Goal: Task Accomplishment & Management: Manage account settings

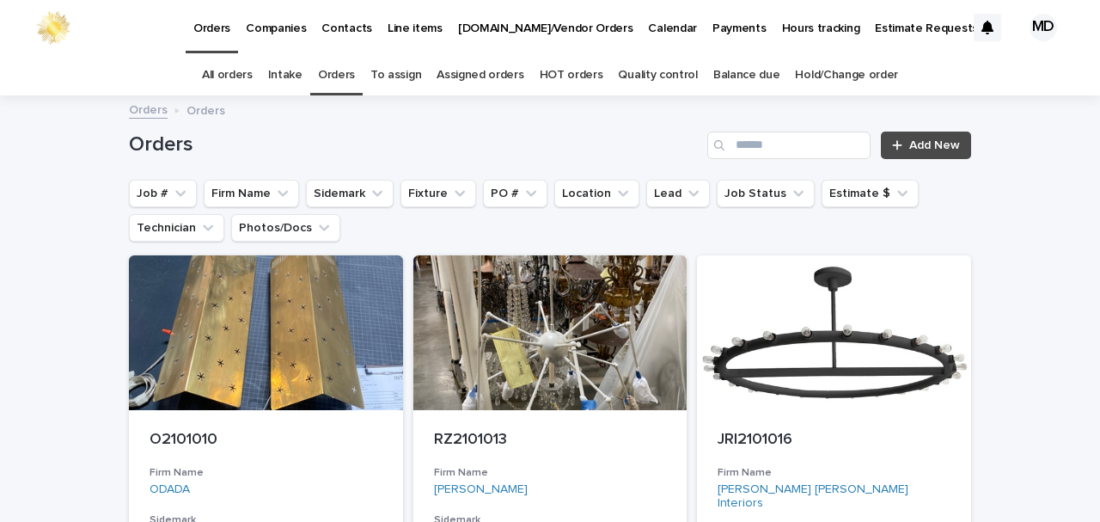
click at [660, 72] on link "Quality control" at bounding box center [657, 75] width 79 height 40
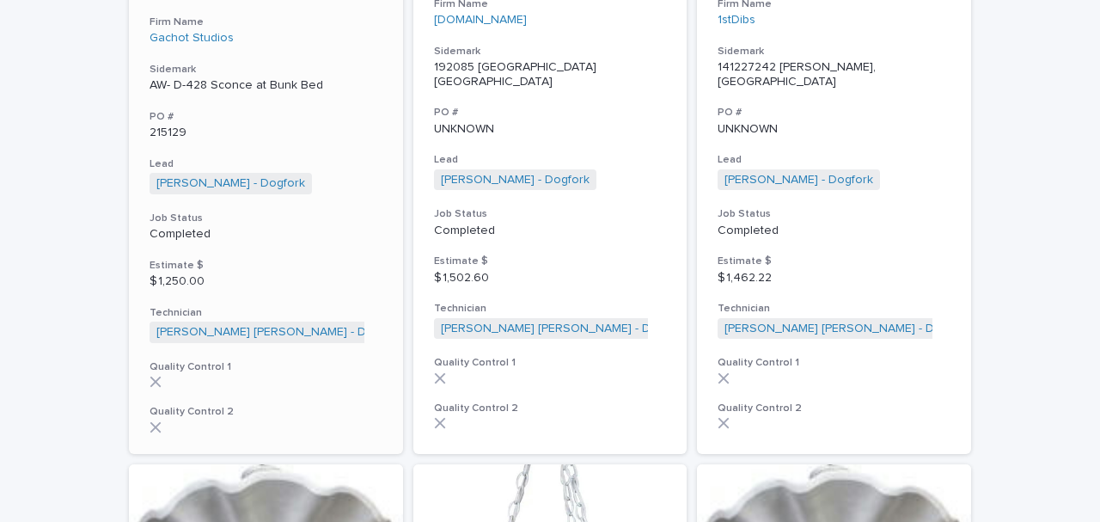
scroll to position [2520, 0]
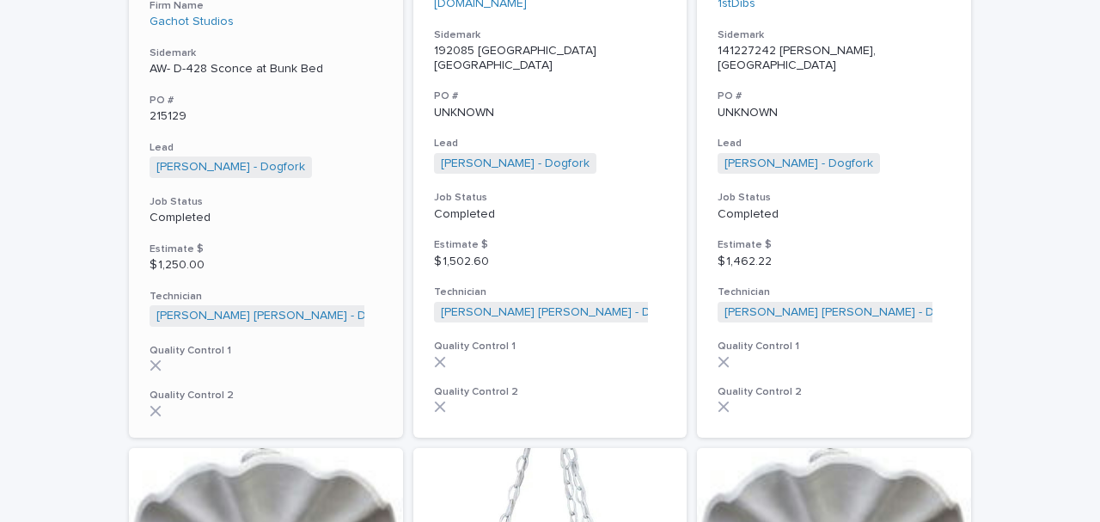
click at [275, 62] on p "AW- D-428 Sconce at Bunk Bed" at bounding box center [266, 69] width 233 height 15
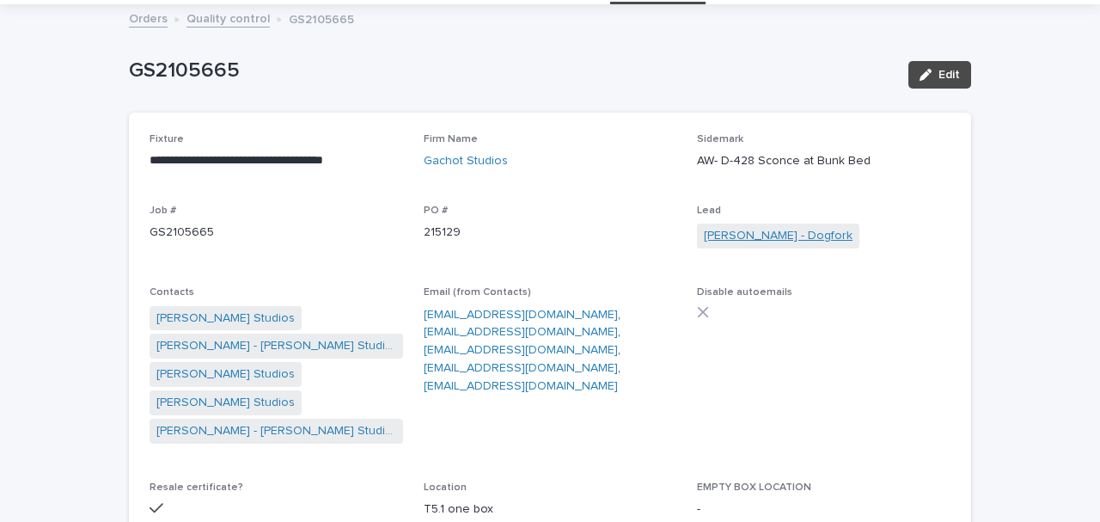
scroll to position [114, 0]
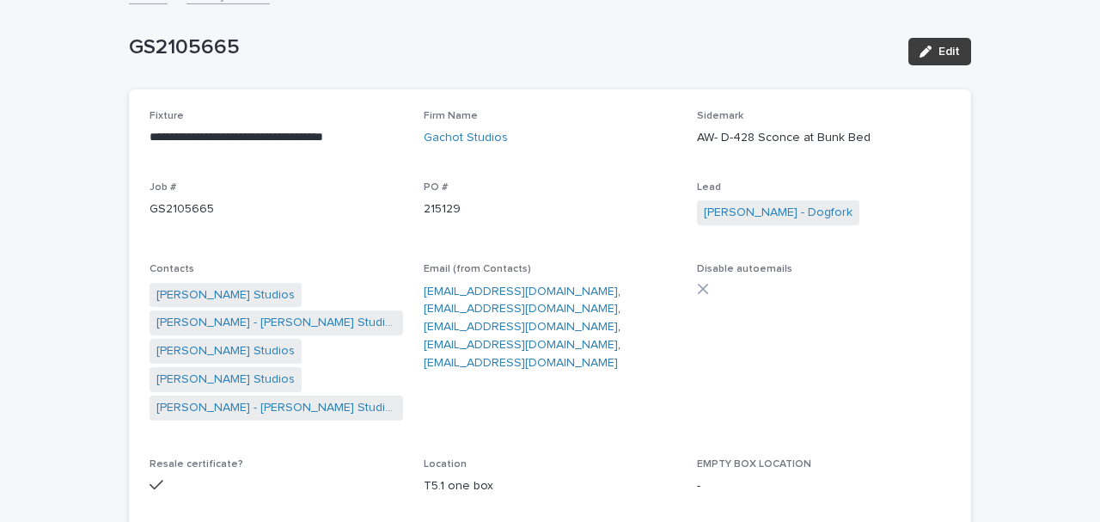
click at [950, 51] on span "Edit" at bounding box center [948, 52] width 21 height 12
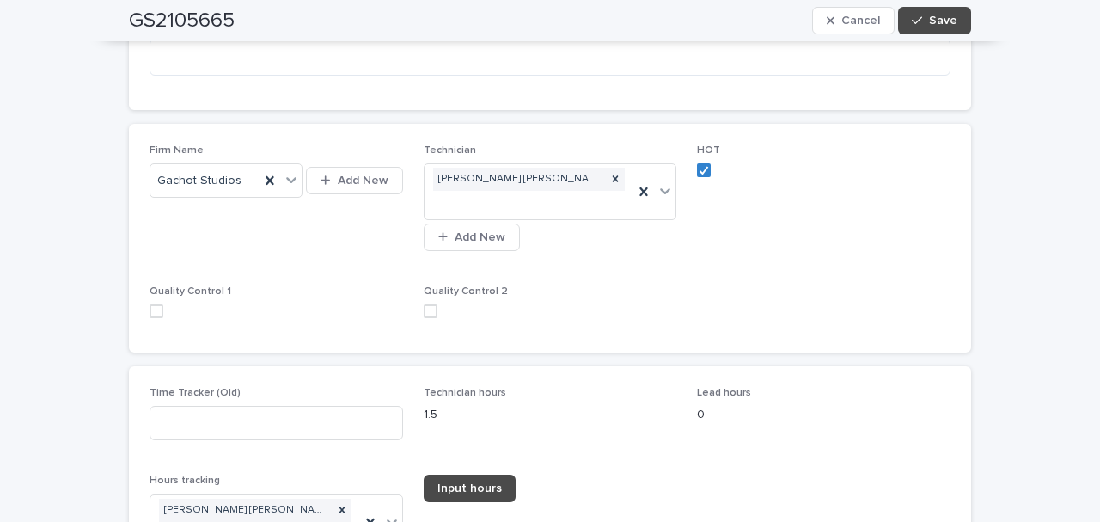
scroll to position [3036, 0]
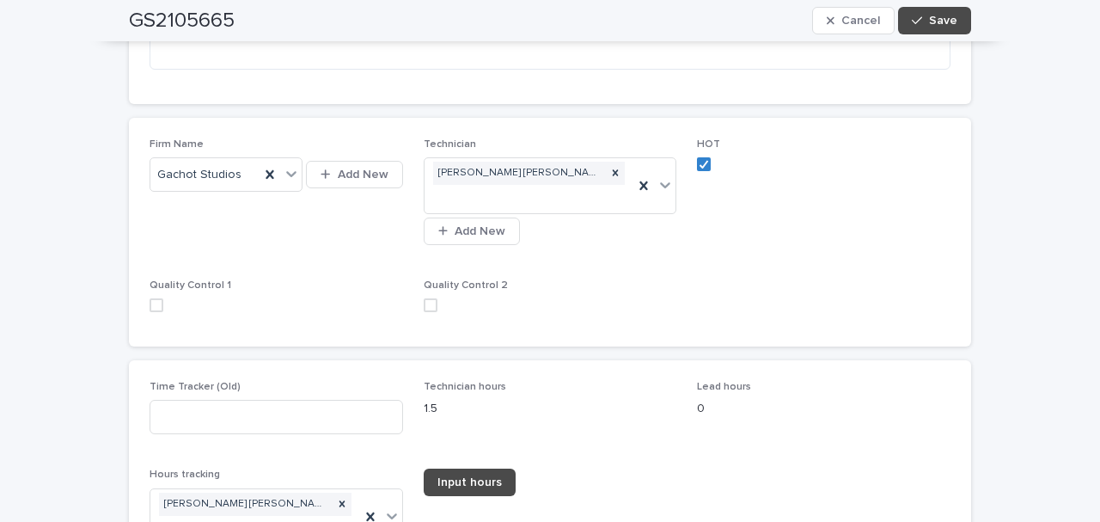
click at [150, 298] on span at bounding box center [157, 305] width 14 height 14
click at [430, 298] on span at bounding box center [431, 305] width 14 height 14
drag, startPoint x: 933, startPoint y: 22, endPoint x: 526, endPoint y: 91, distance: 413.1
click at [933, 21] on span "Save" at bounding box center [943, 21] width 28 height 12
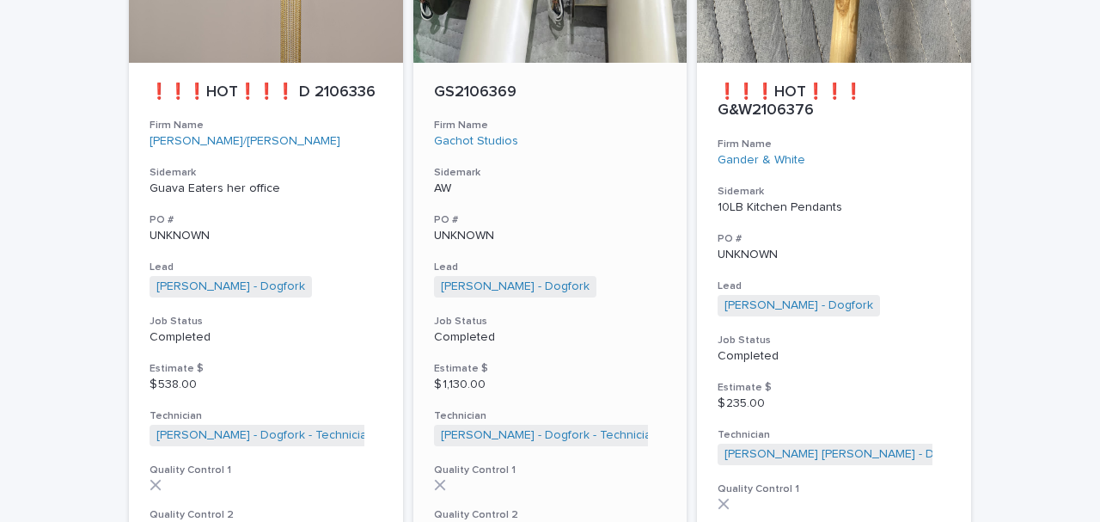
scroll to position [4408, 0]
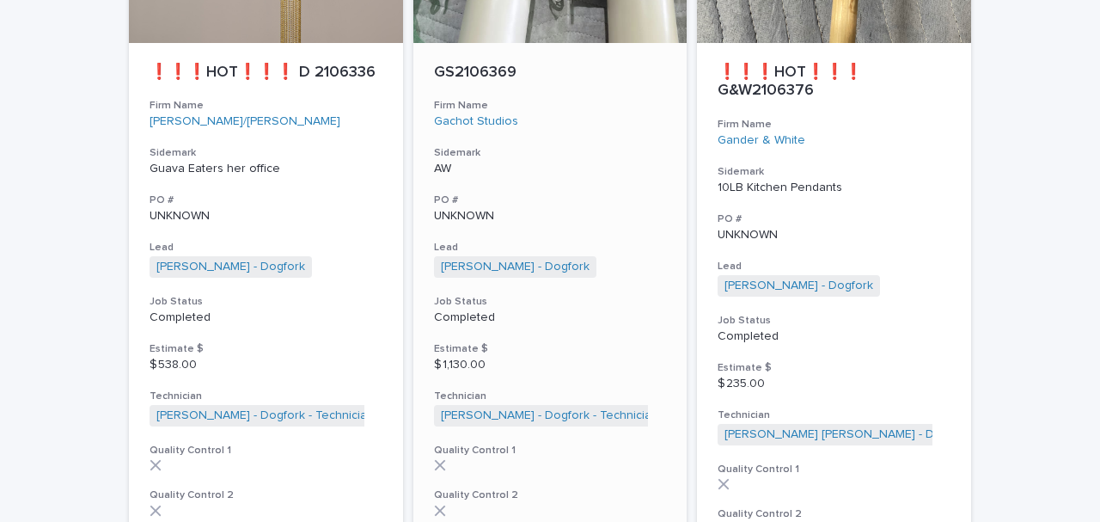
click at [456, 209] on p "UNKNOWN" at bounding box center [550, 216] width 233 height 15
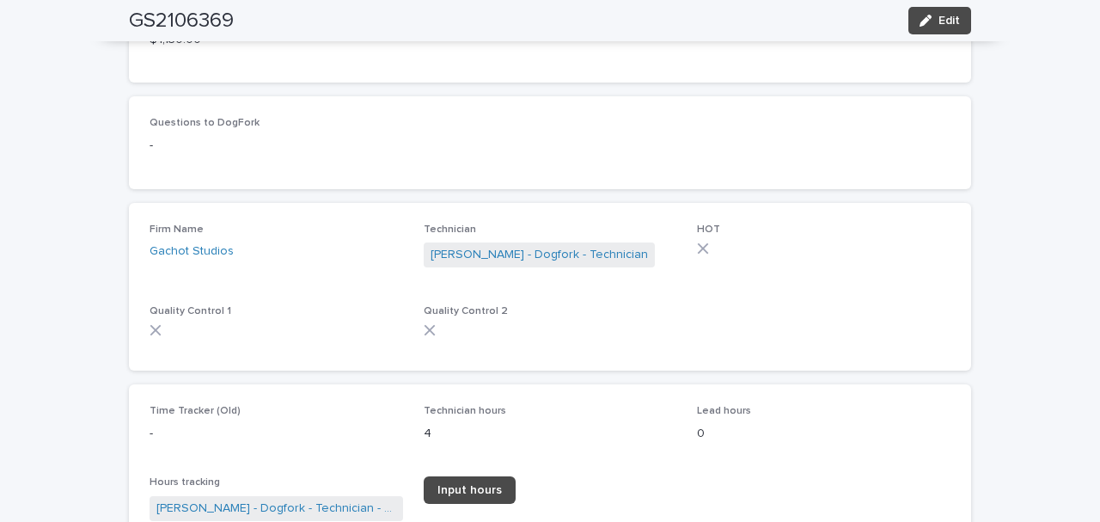
scroll to position [1891, 0]
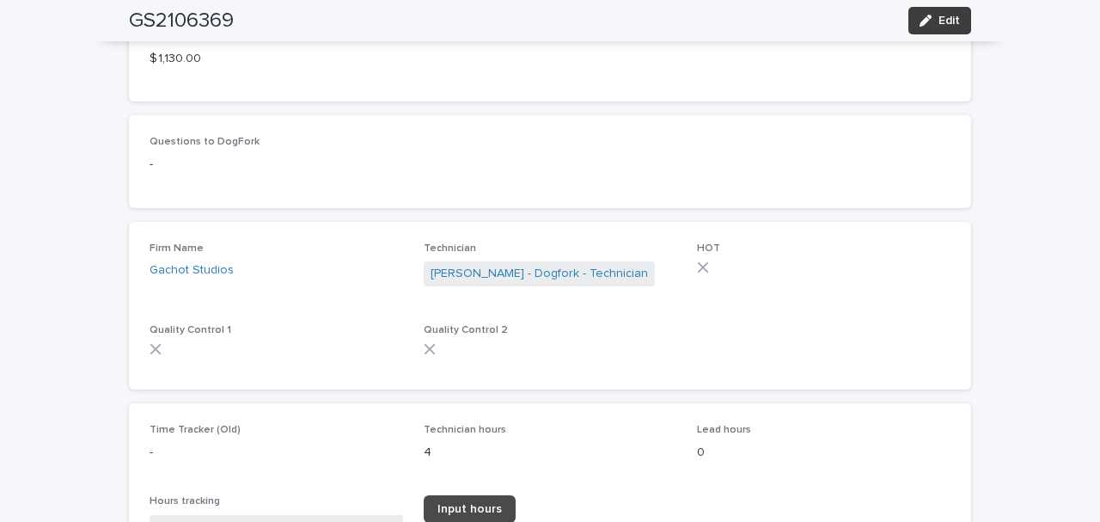
click at [933, 21] on div "button" at bounding box center [928, 21] width 19 height 12
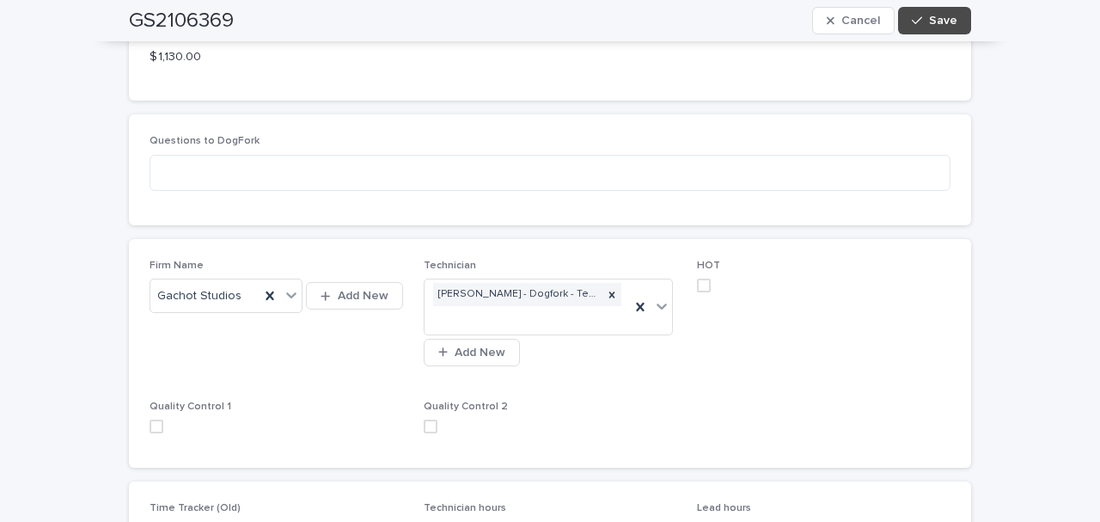
scroll to position [2234, 0]
drag, startPoint x: 152, startPoint y: 389, endPoint x: 179, endPoint y: 392, distance: 26.8
click at [153, 418] on span at bounding box center [157, 425] width 14 height 14
click at [428, 418] on span at bounding box center [431, 425] width 14 height 14
click at [923, 21] on div "button" at bounding box center [920, 21] width 17 height 12
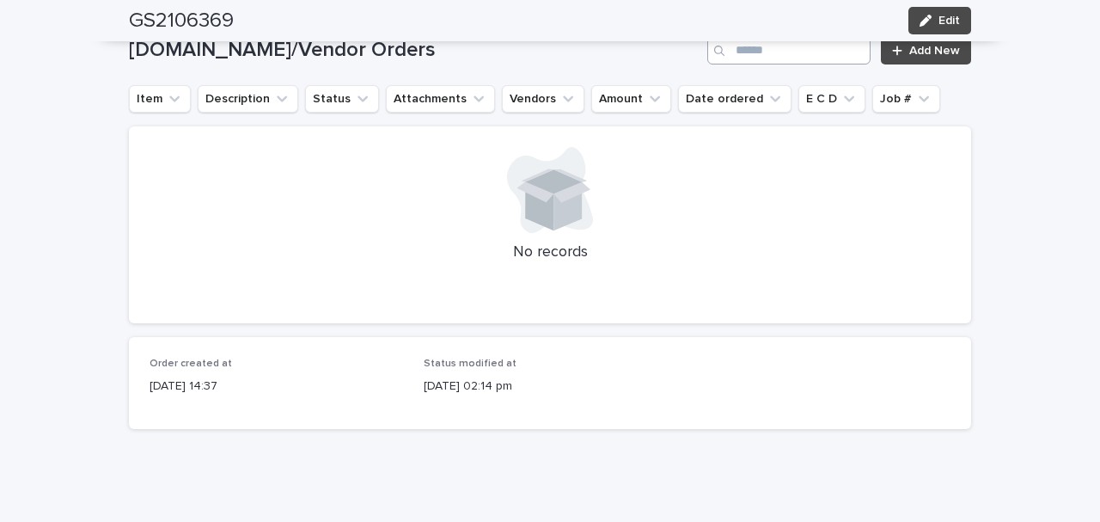
scroll to position [2705, 0]
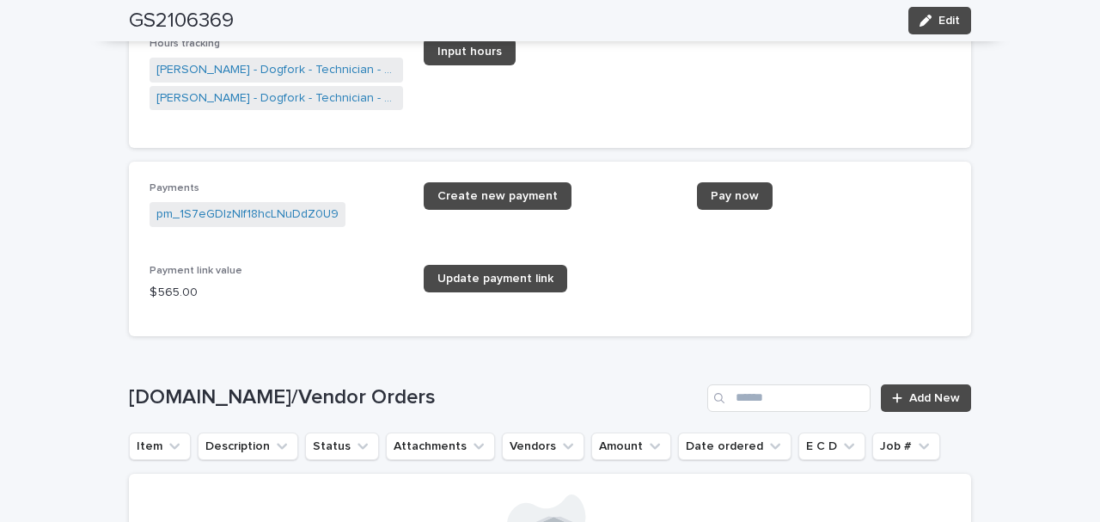
scroll to position [2304, 0]
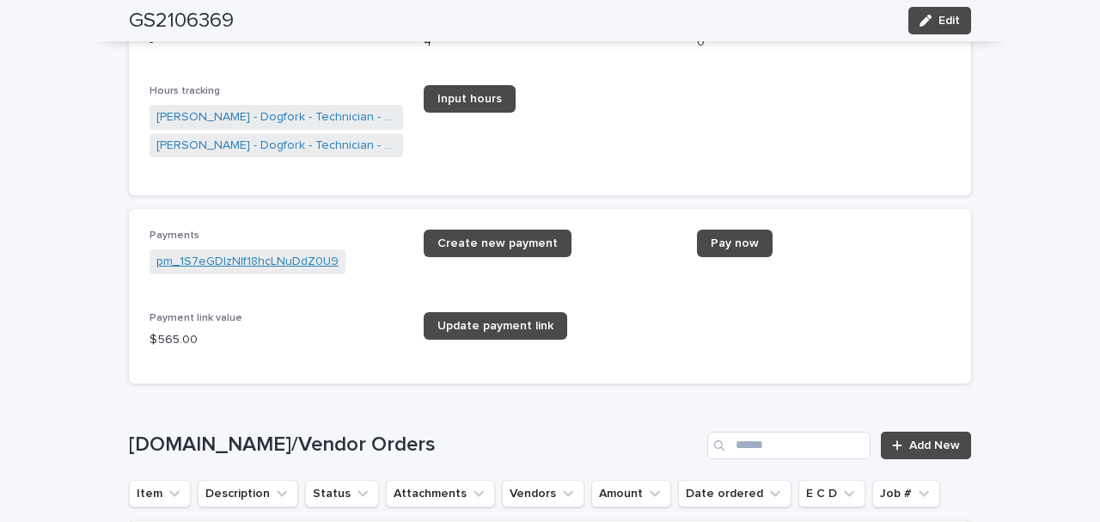
click at [302, 258] on link "pm_1S7eGDIzNIf18hcLNuDdZ0U9" at bounding box center [247, 262] width 182 height 18
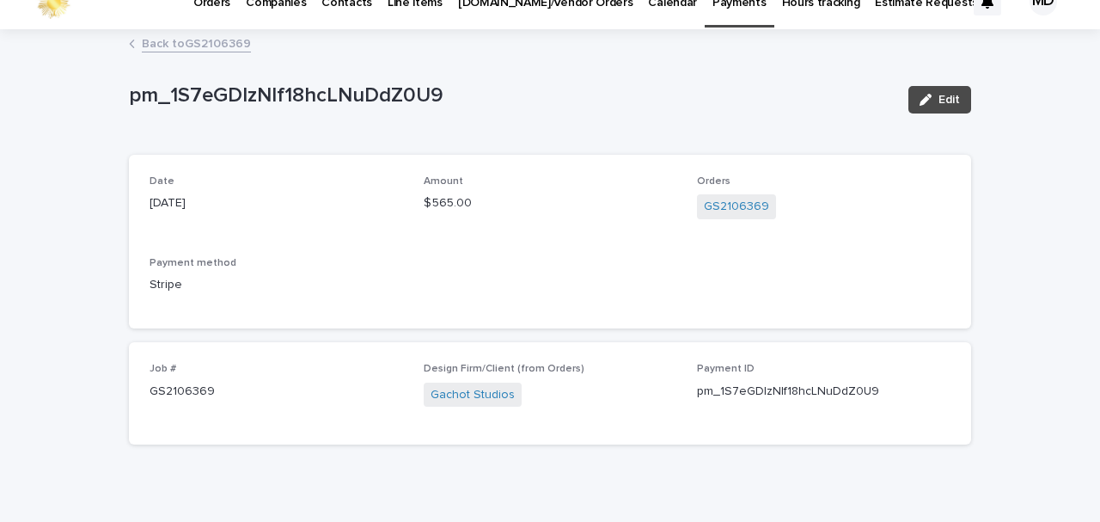
scroll to position [48, 0]
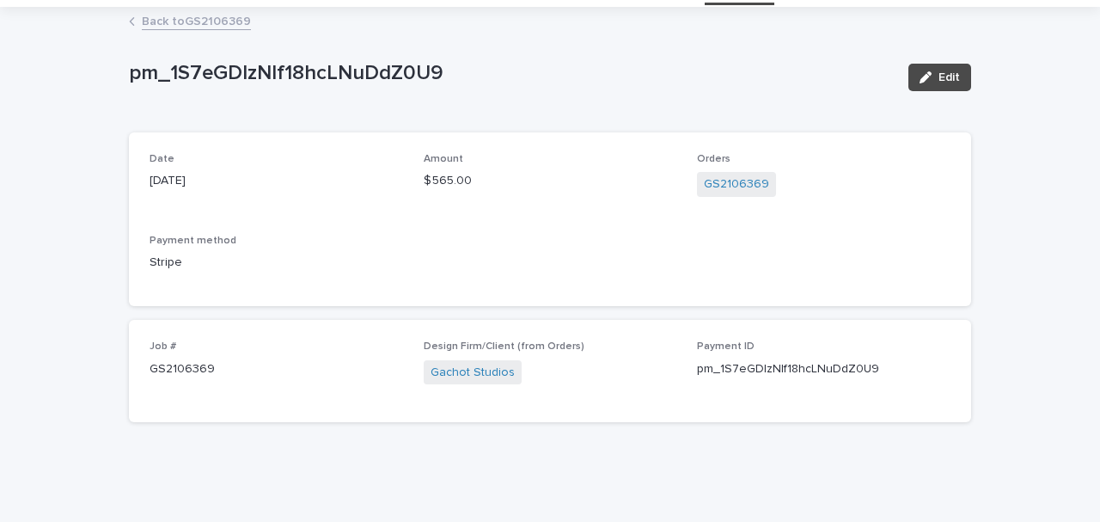
click at [191, 16] on link "Back to GS2106369" at bounding box center [196, 20] width 109 height 20
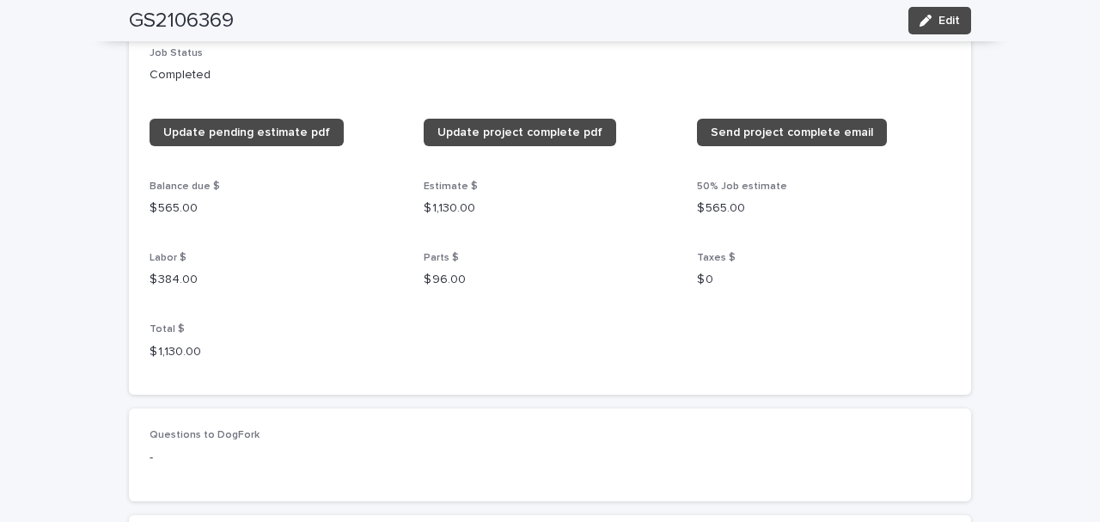
scroll to position [1774, 0]
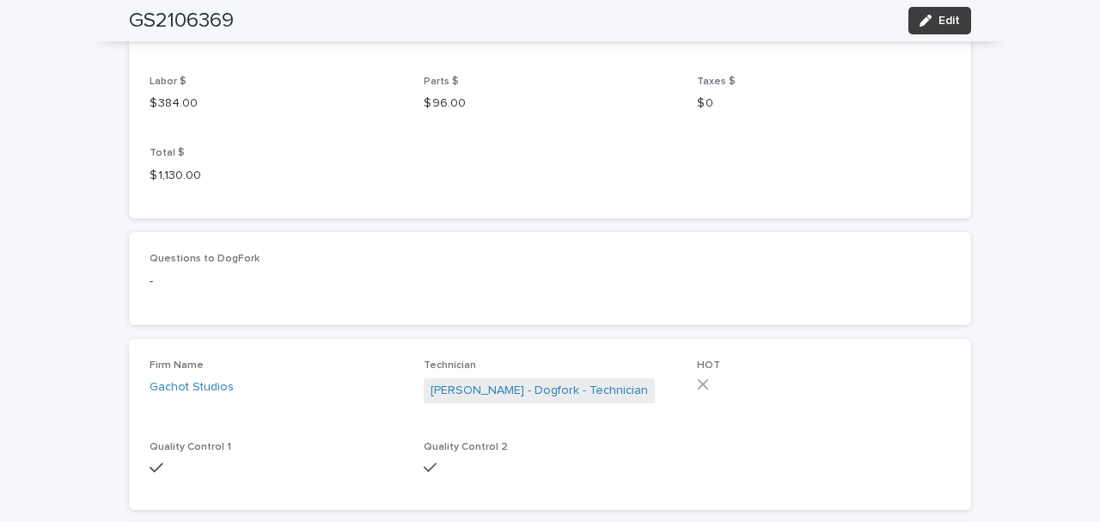
click at [930, 19] on div "button" at bounding box center [928, 21] width 19 height 12
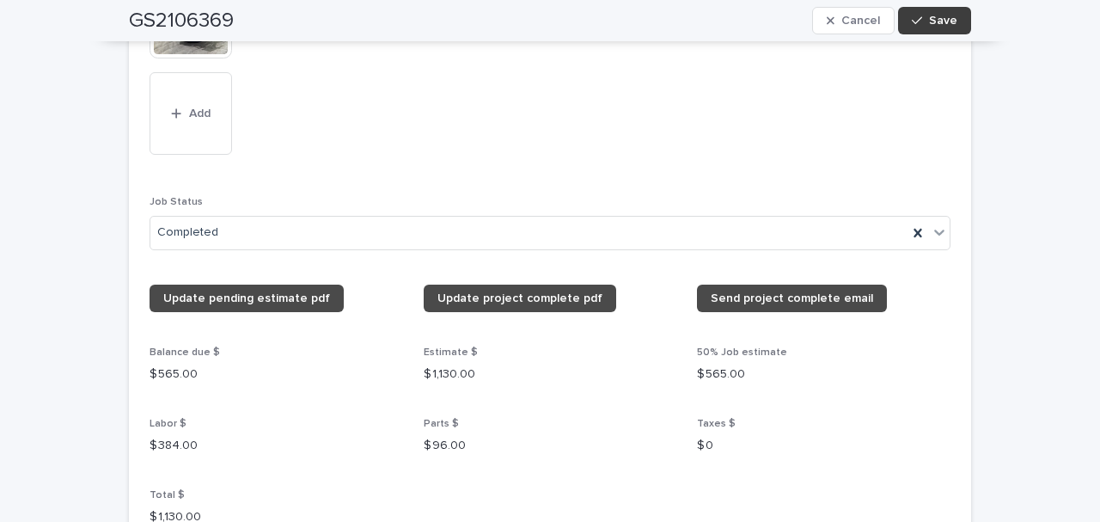
drag, startPoint x: 816, startPoint y: 0, endPoint x: 911, endPoint y: 19, distance: 96.4
click at [912, 19] on icon "button" at bounding box center [917, 21] width 10 height 12
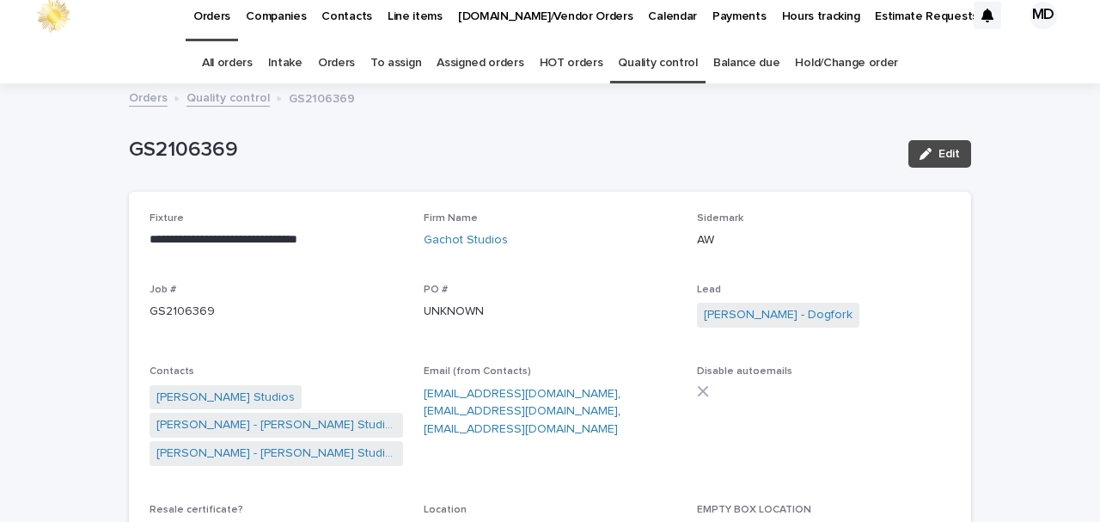
scroll to position [0, 0]
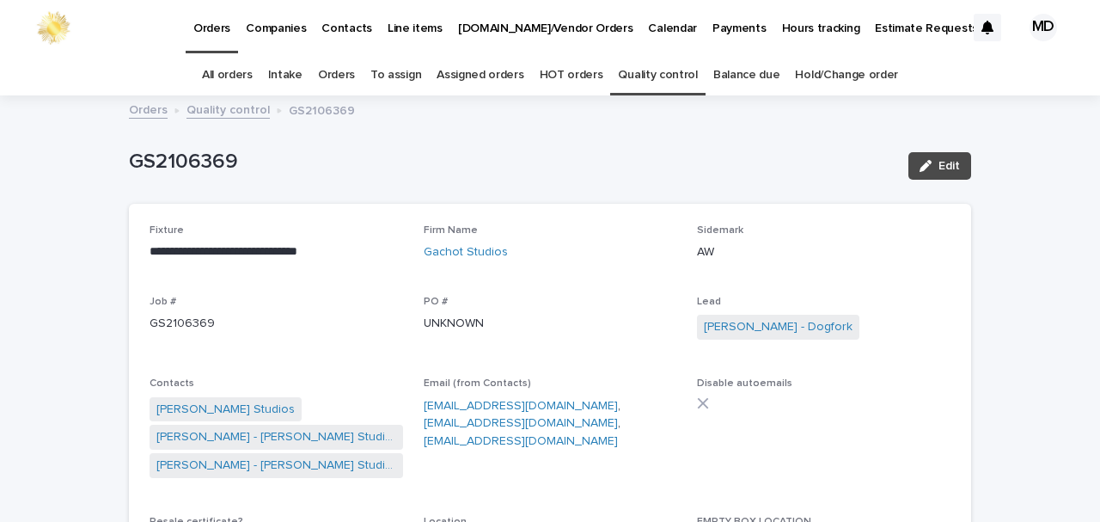
click at [659, 76] on link "Quality control" at bounding box center [657, 75] width 79 height 40
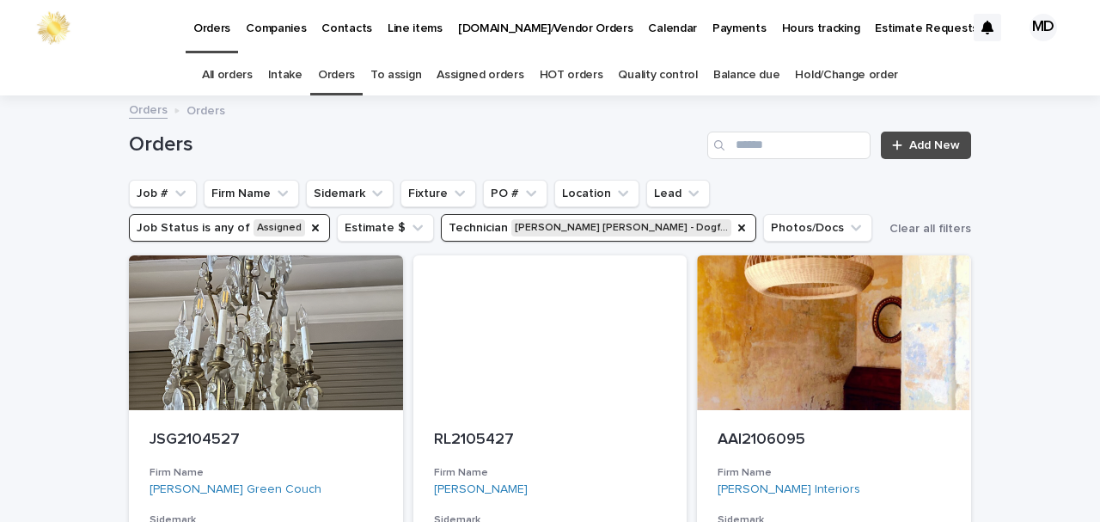
click at [675, 70] on link "Quality control" at bounding box center [657, 75] width 79 height 40
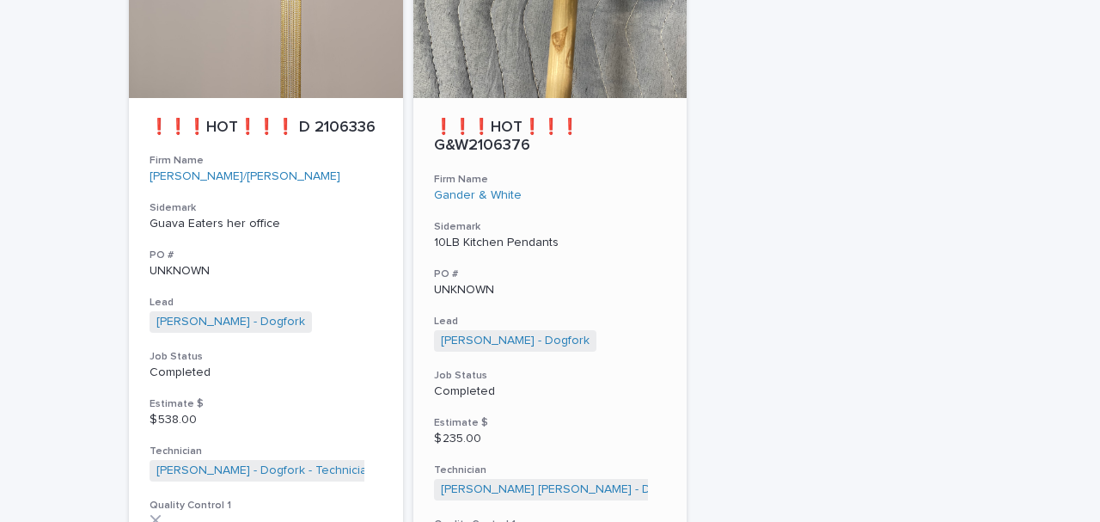
scroll to position [4484, 0]
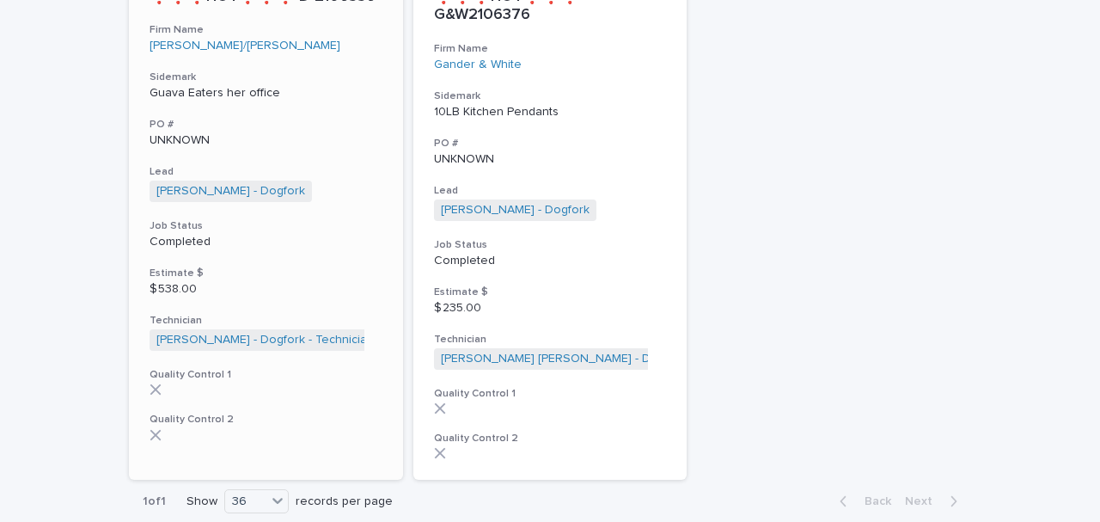
click at [181, 235] on p "Completed" at bounding box center [266, 242] width 233 height 15
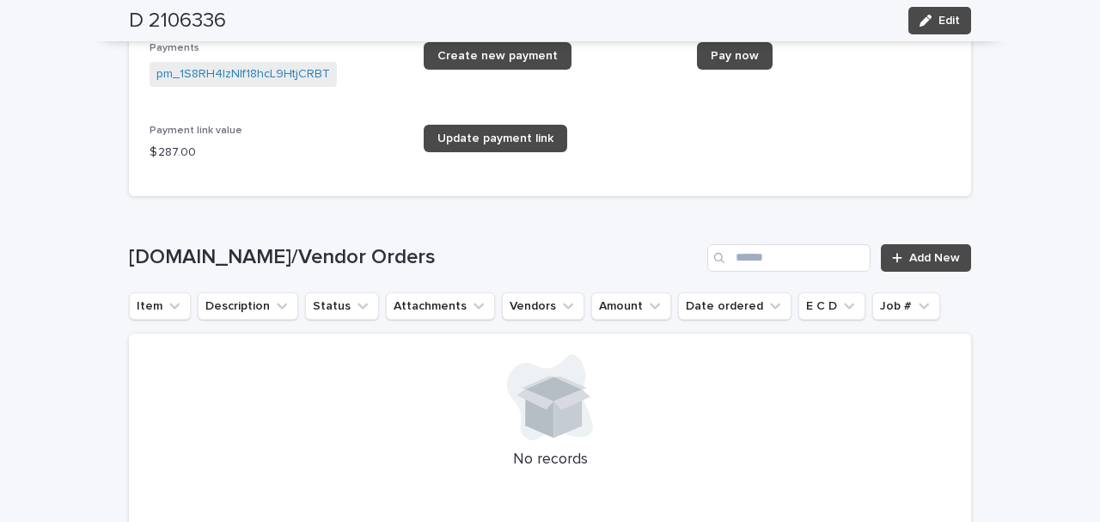
scroll to position [3150, 0]
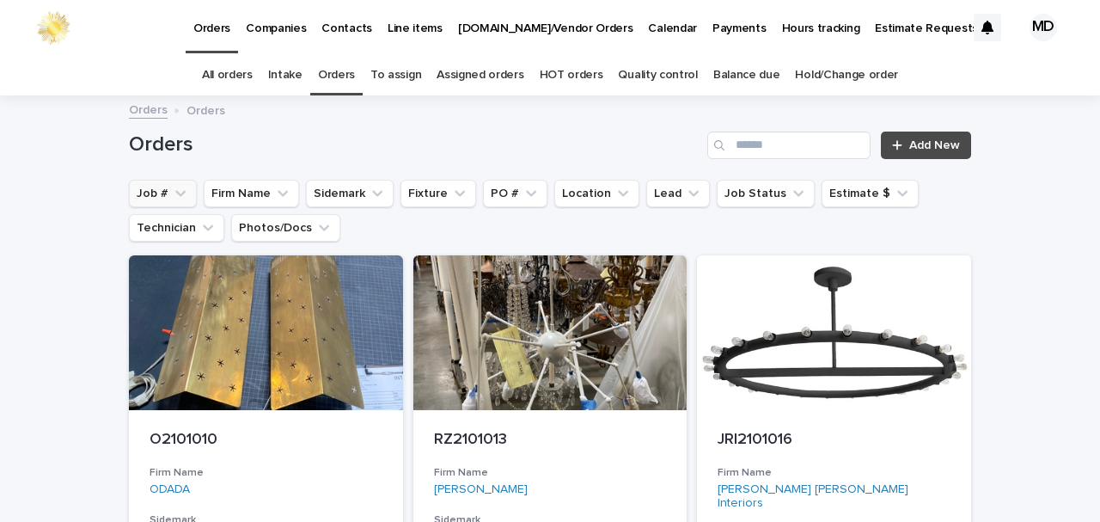
click at [151, 194] on button "Job #" at bounding box center [163, 193] width 68 height 27
click at [156, 189] on button "Job #" at bounding box center [163, 193] width 68 height 27
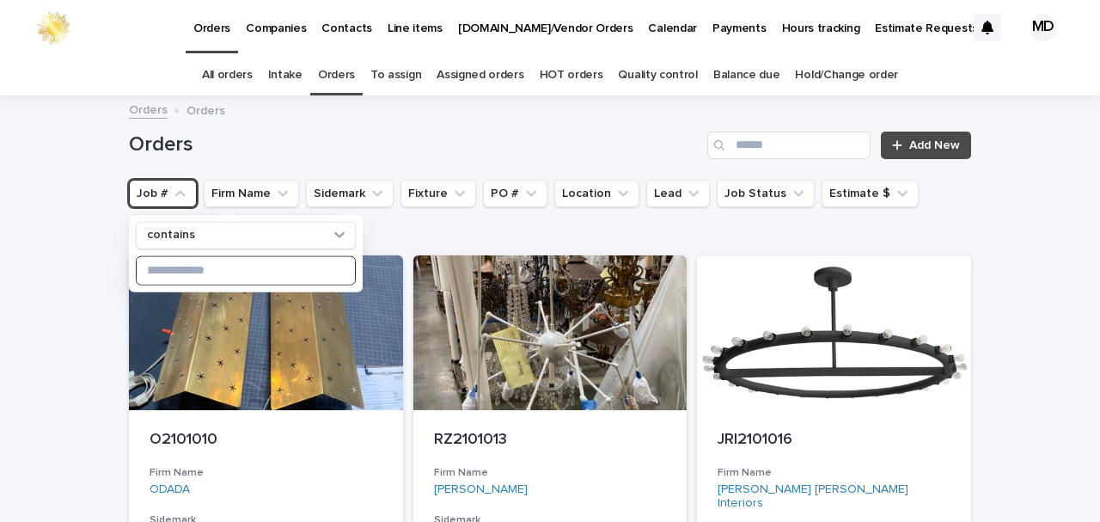
click at [173, 277] on input at bounding box center [246, 269] width 218 height 27
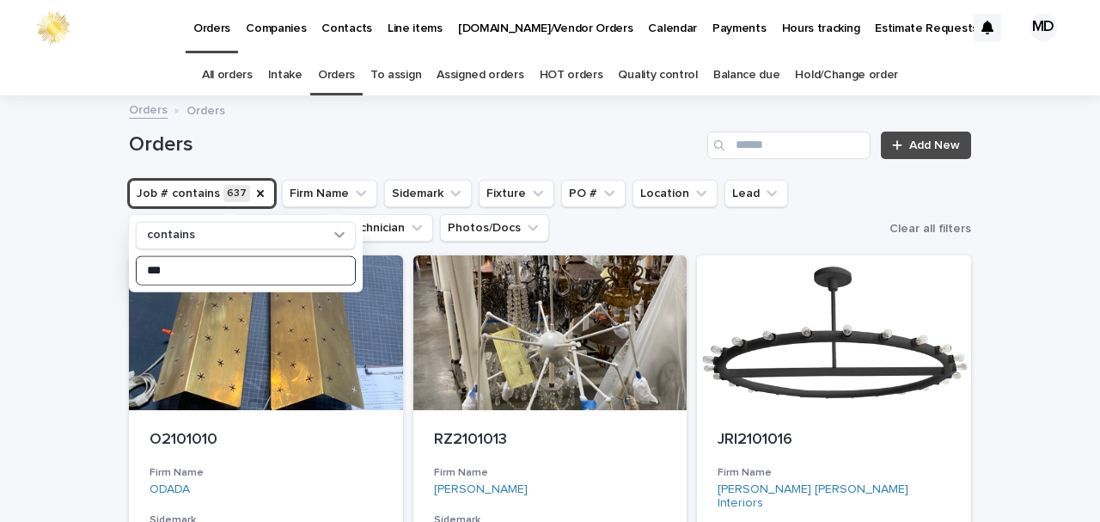
type input "****"
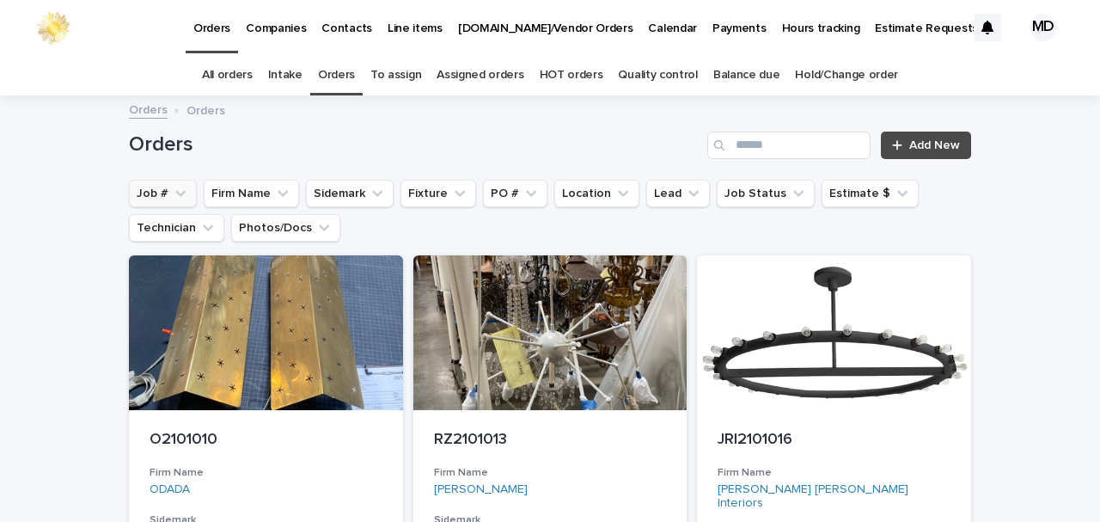
click at [153, 189] on button "Job #" at bounding box center [163, 193] width 68 height 27
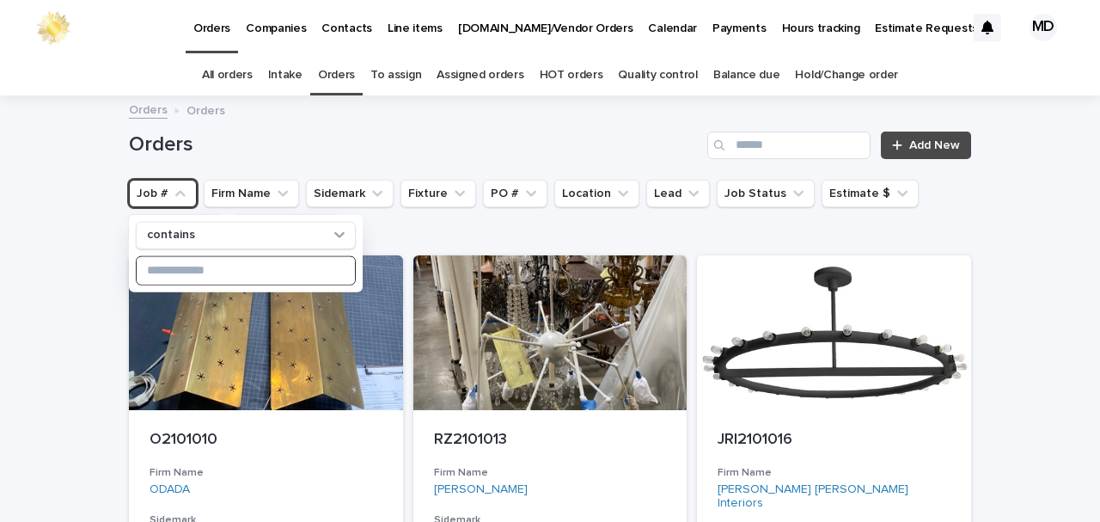
click at [181, 272] on input at bounding box center [246, 269] width 218 height 27
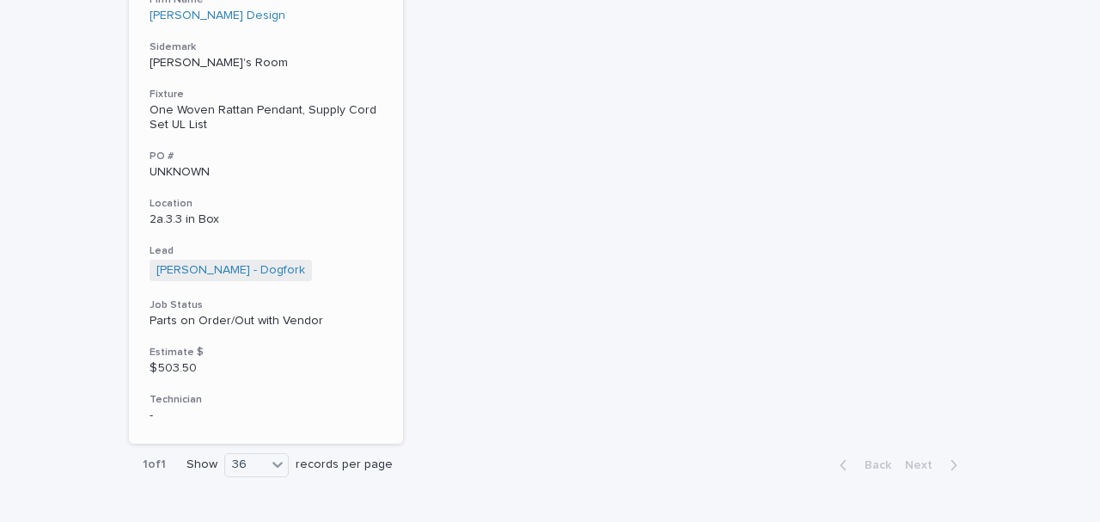
scroll to position [516, 0]
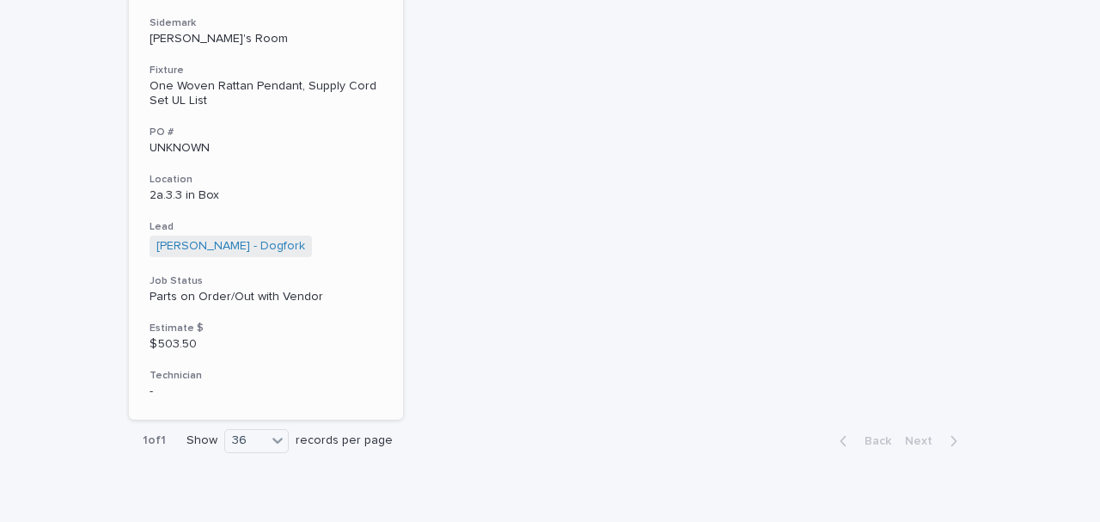
type input "****"
click at [199, 292] on p "Parts on Order/Out with Vendor" at bounding box center [266, 297] width 233 height 15
